Goal: Information Seeking & Learning: Check status

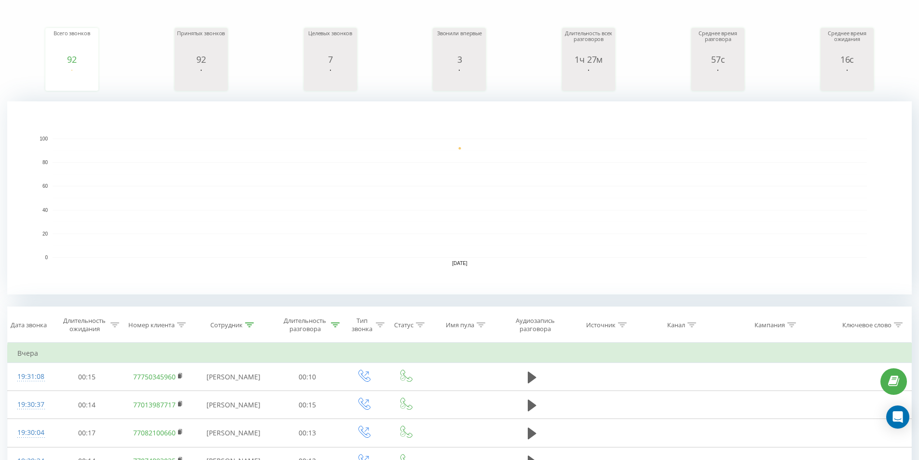
scroll to position [129, 0]
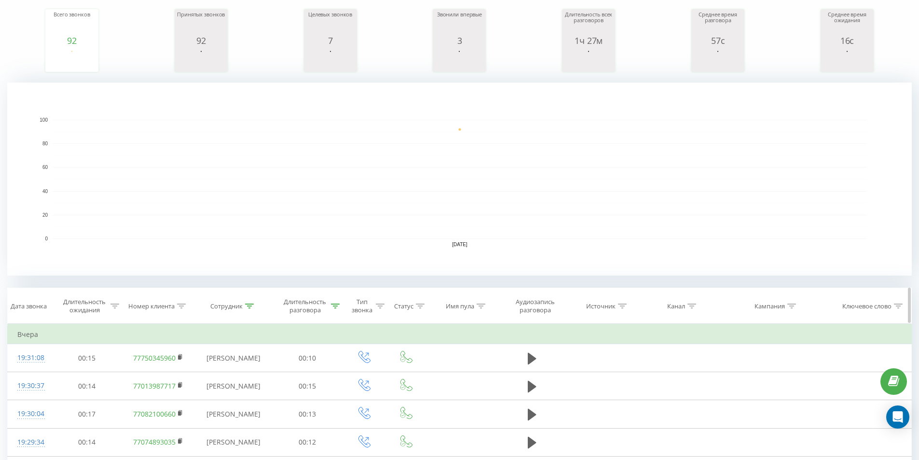
click at [251, 309] on div at bounding box center [249, 306] width 9 height 8
click at [216, 375] on input "лу" at bounding box center [233, 375] width 85 height 17
type input "л"
type input "l"
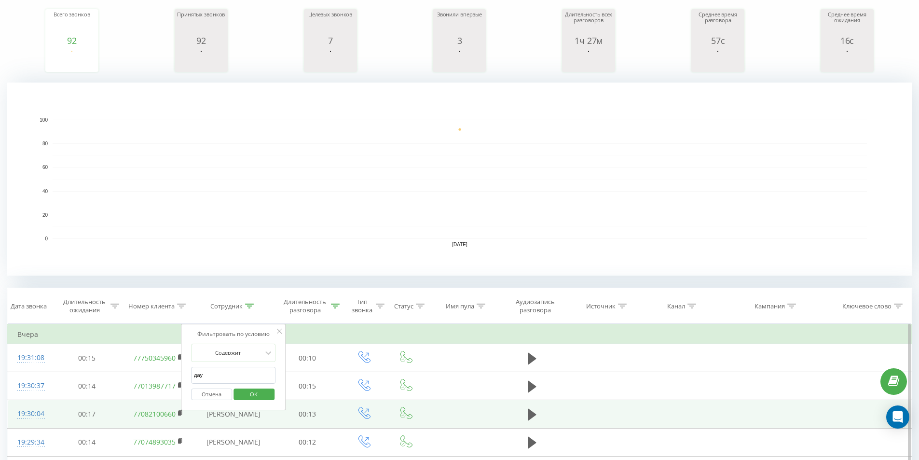
type input "даурен"
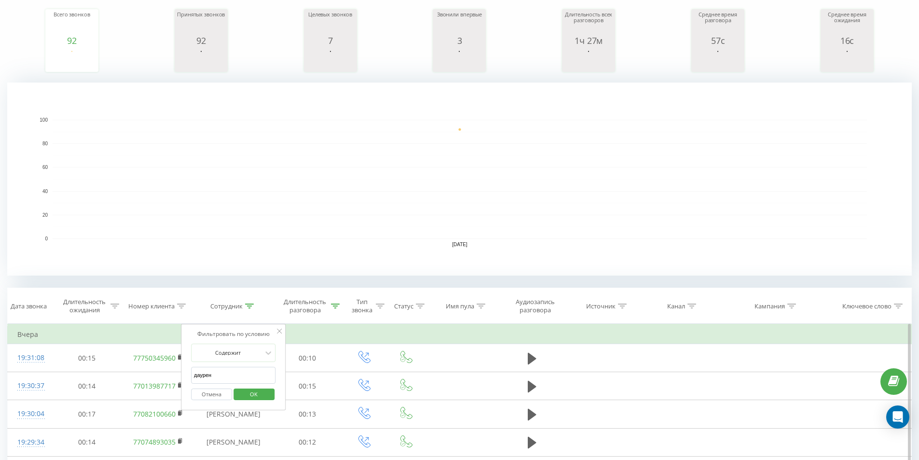
click at [246, 392] on span "OK" at bounding box center [253, 393] width 27 height 15
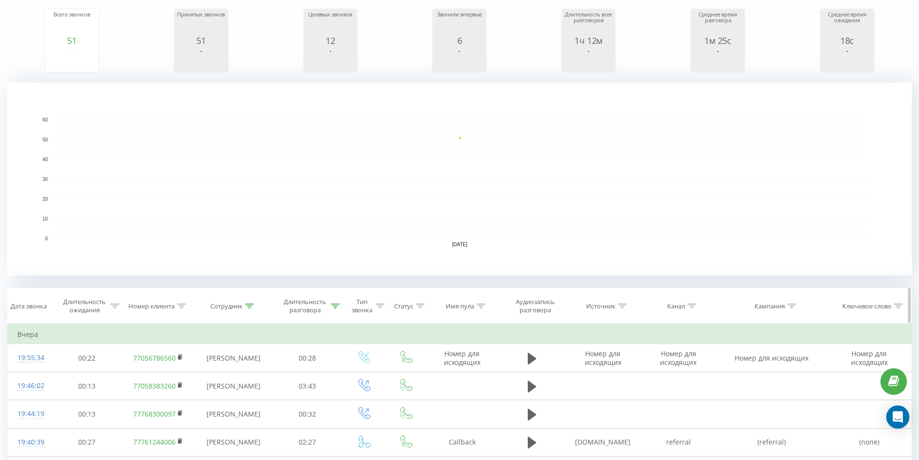
click at [325, 303] on div "Длительность разговора" at bounding box center [305, 306] width 48 height 16
click at [336, 206] on rect "A chart." at bounding box center [460, 179] width 814 height 119
click at [327, 385] on div "Отмена OK" at bounding box center [307, 395] width 85 height 22
click at [328, 394] on span "OK" at bounding box center [328, 393] width 27 height 15
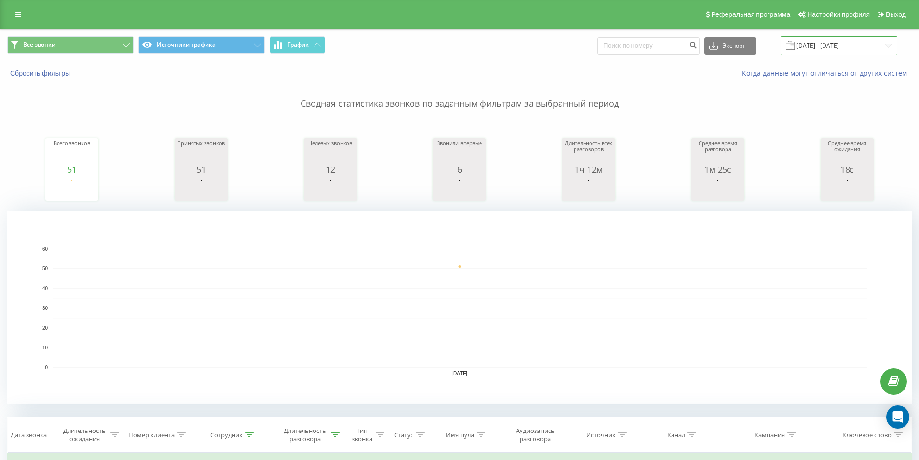
click at [814, 43] on input "19.08.2025 - 19.08.2025" at bounding box center [839, 45] width 117 height 19
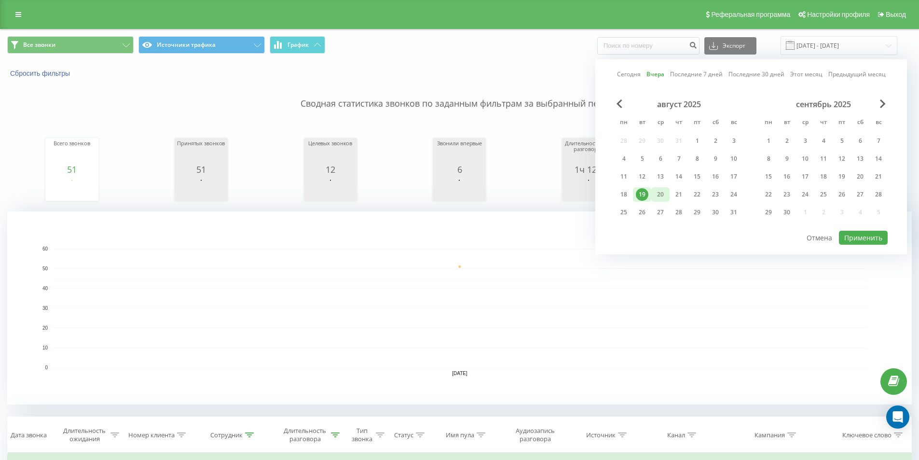
click at [658, 193] on div "20" at bounding box center [660, 194] width 13 height 13
click at [856, 236] on button "Применить" at bounding box center [863, 238] width 49 height 14
type input "[DATE] - [DATE]"
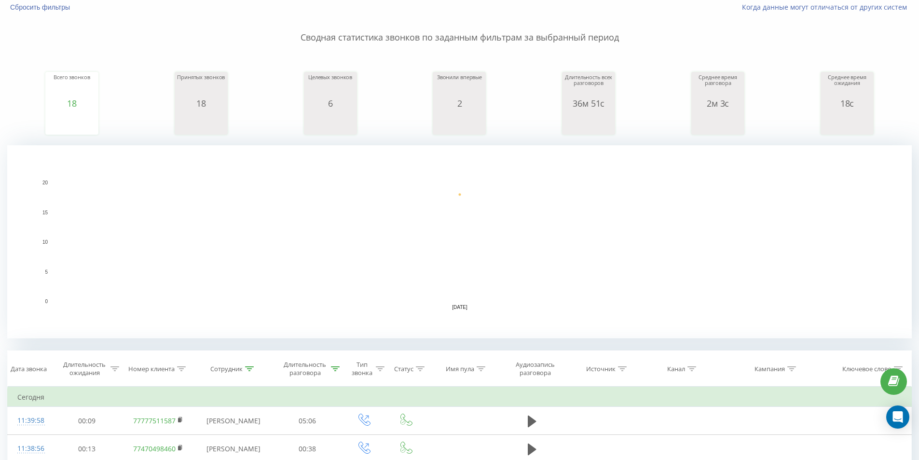
scroll to position [64, 0]
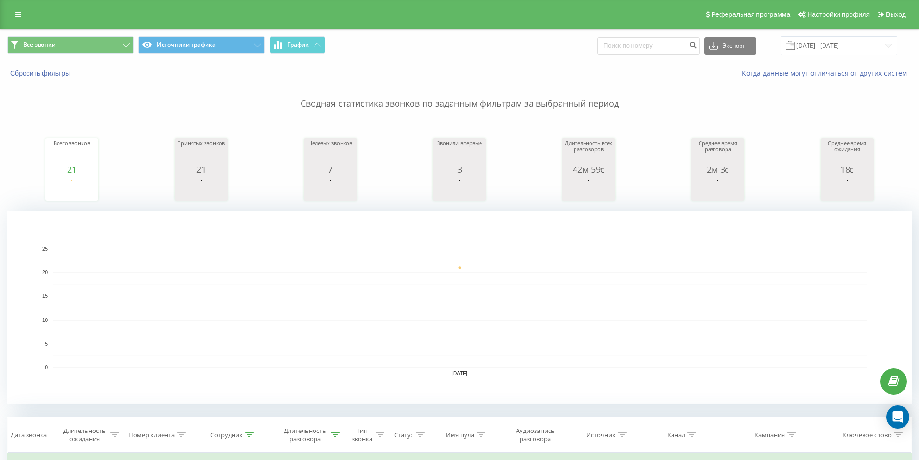
click at [402, 382] on rect "A chart." at bounding box center [459, 307] width 905 height 193
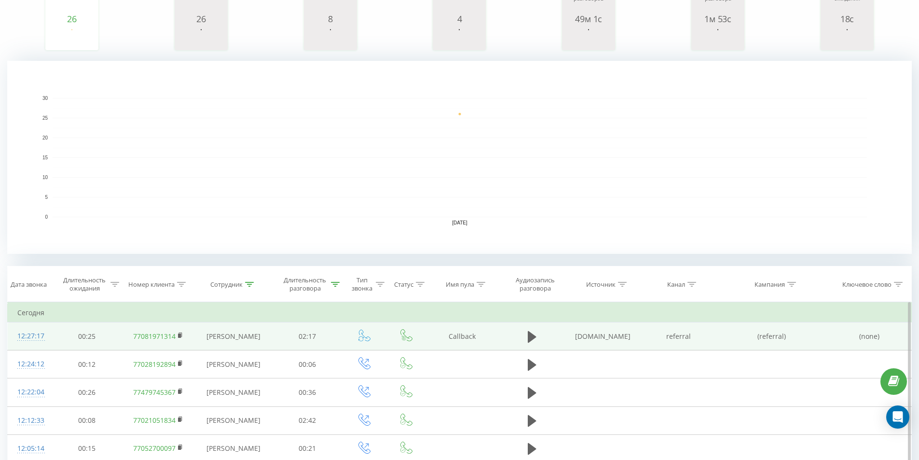
scroll to position [161, 0]
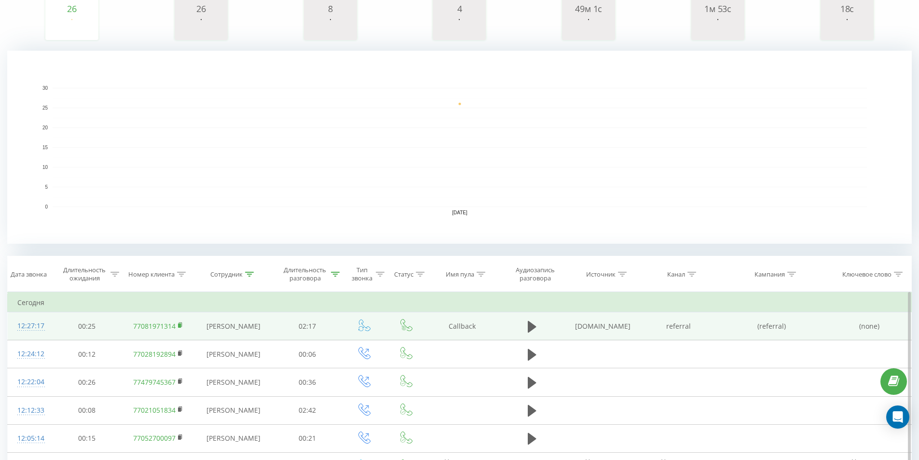
click at [179, 325] on rect at bounding box center [179, 325] width 3 height 4
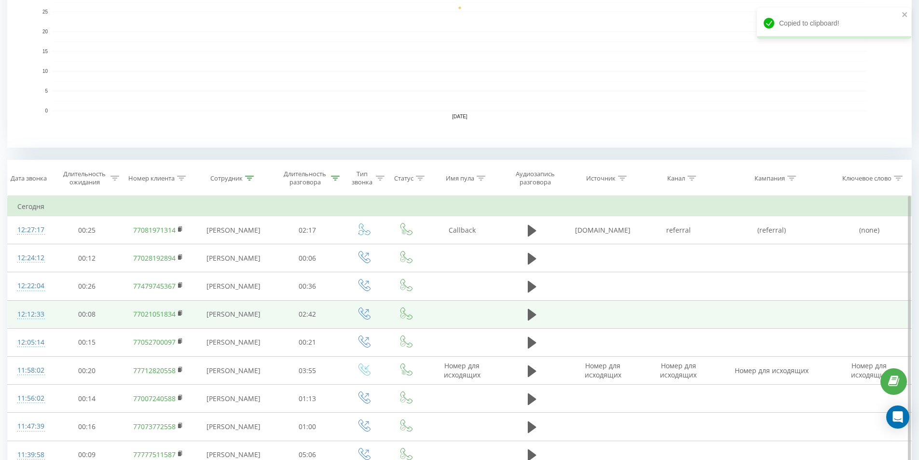
scroll to position [257, 0]
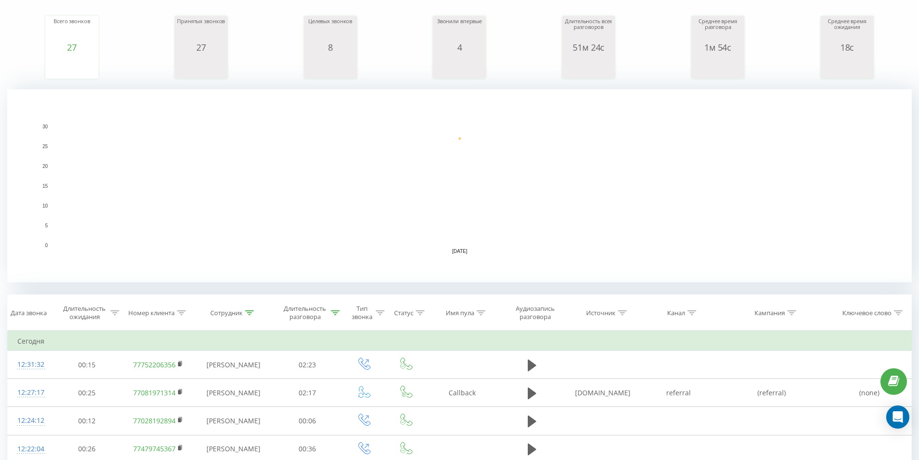
scroll to position [161, 0]
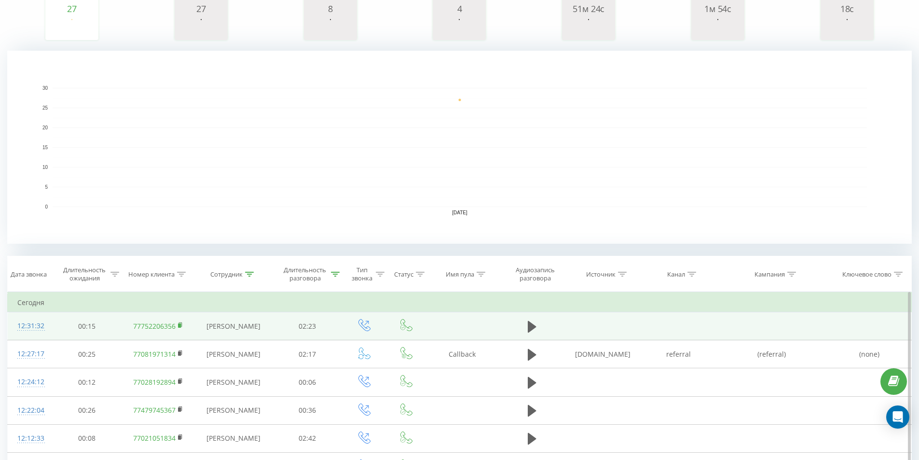
click at [180, 326] on rect at bounding box center [179, 325] width 3 height 4
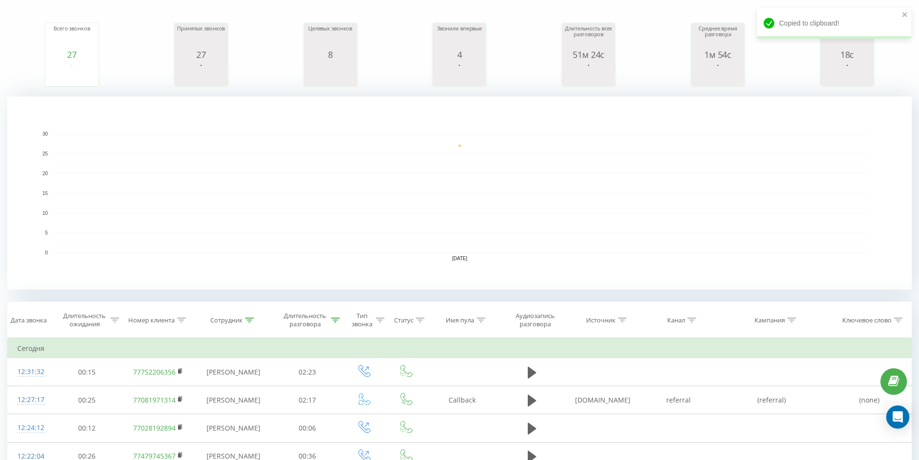
scroll to position [32, 0]
